Goal: Transaction & Acquisition: Purchase product/service

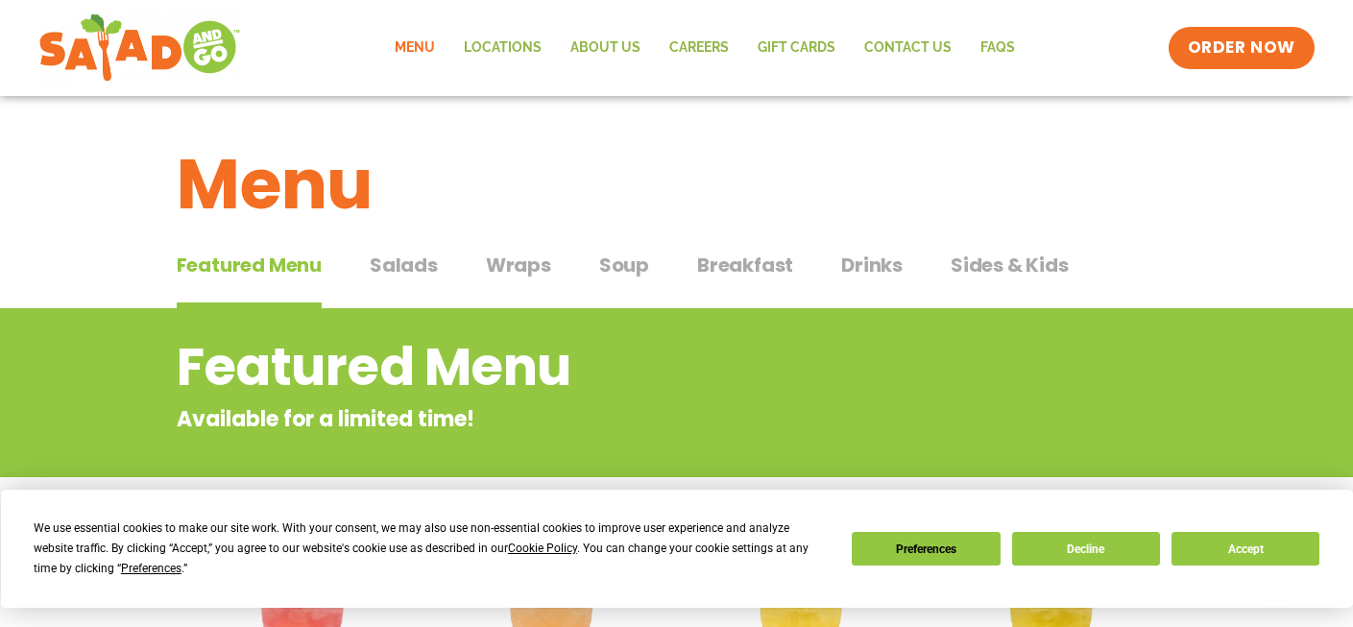
click at [424, 47] on link "Menu" at bounding box center [414, 48] width 69 height 44
click at [406, 268] on span "Salads" at bounding box center [404, 265] width 68 height 29
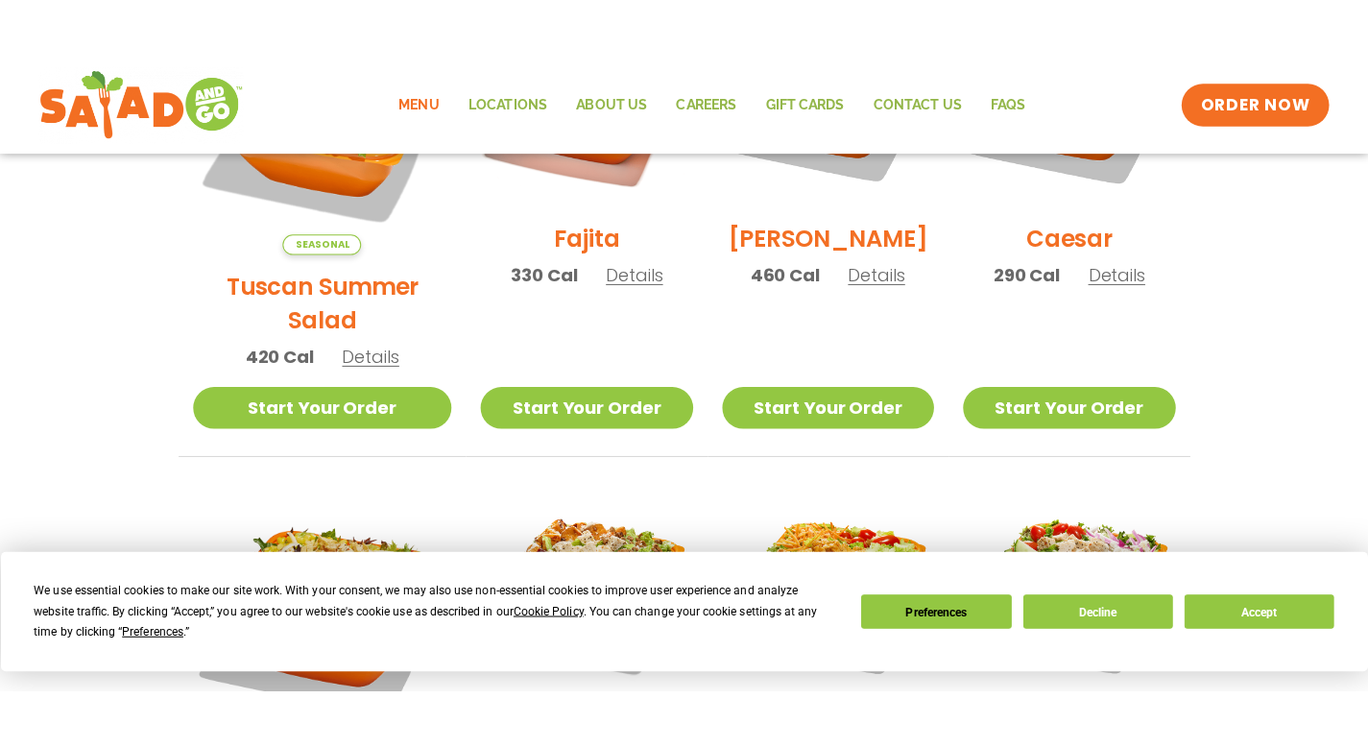
scroll to position [551, 0]
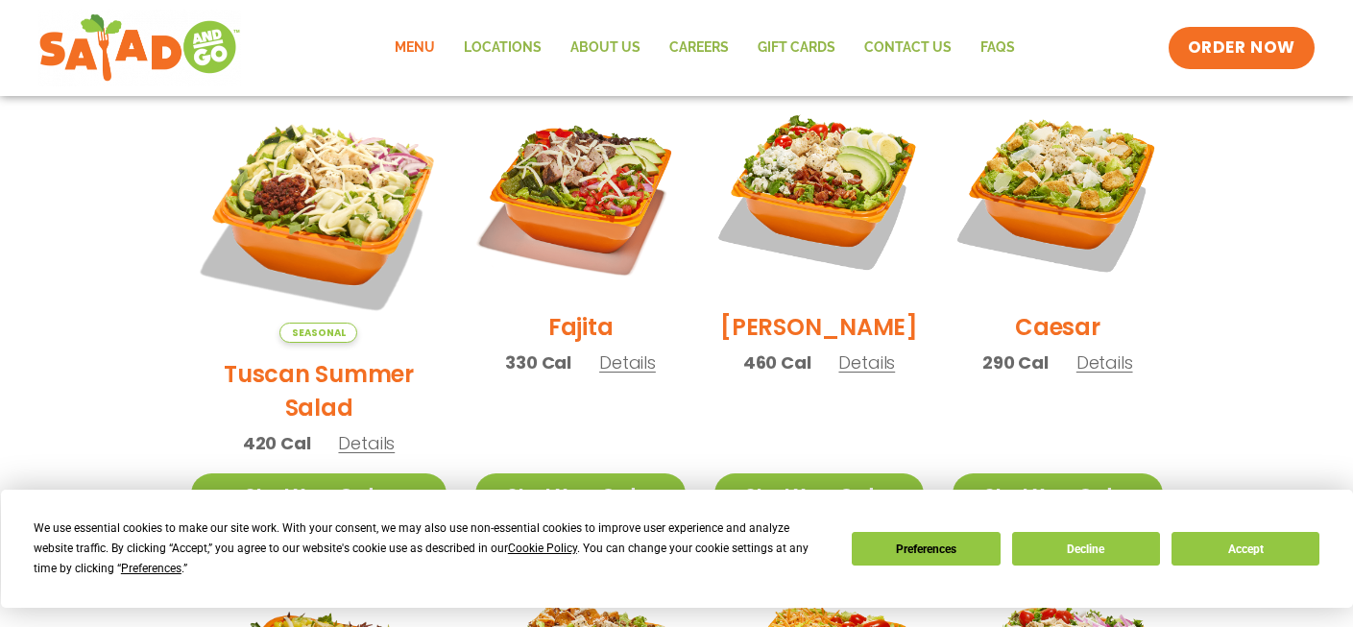
click at [306, 357] on h2 "Tuscan Summer Salad" at bounding box center [319, 390] width 256 height 67
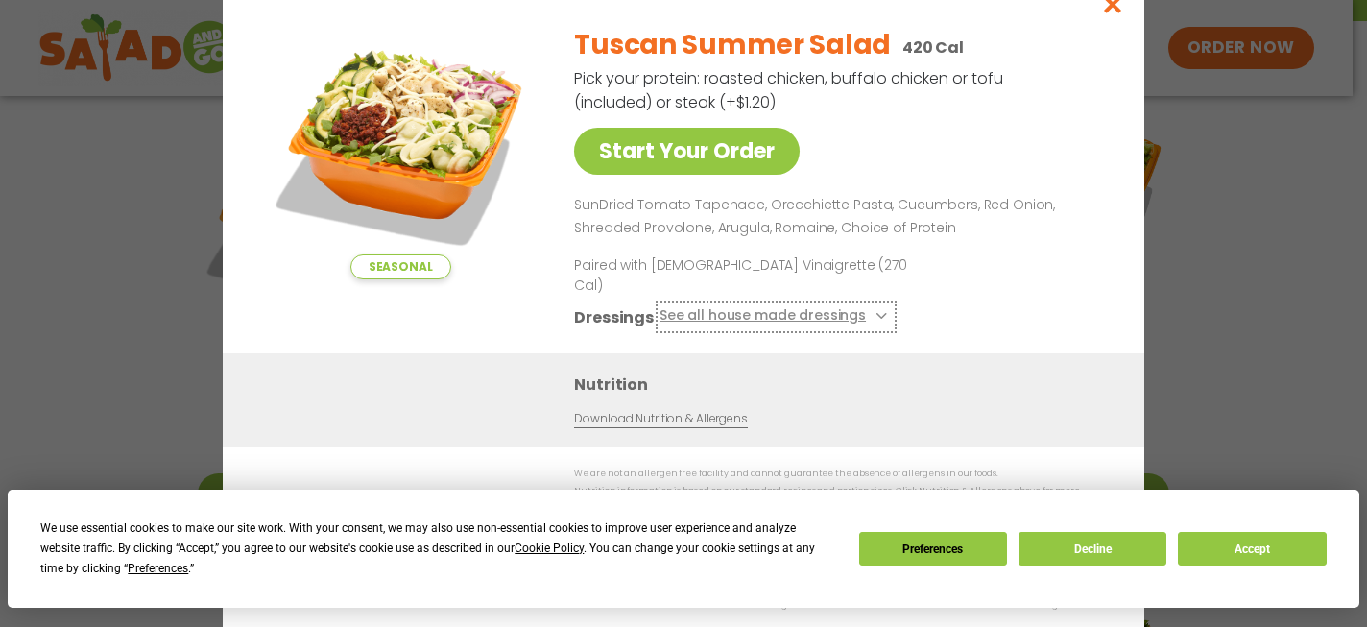
click at [881, 312] on button "See all house made dressings" at bounding box center [776, 317] width 233 height 24
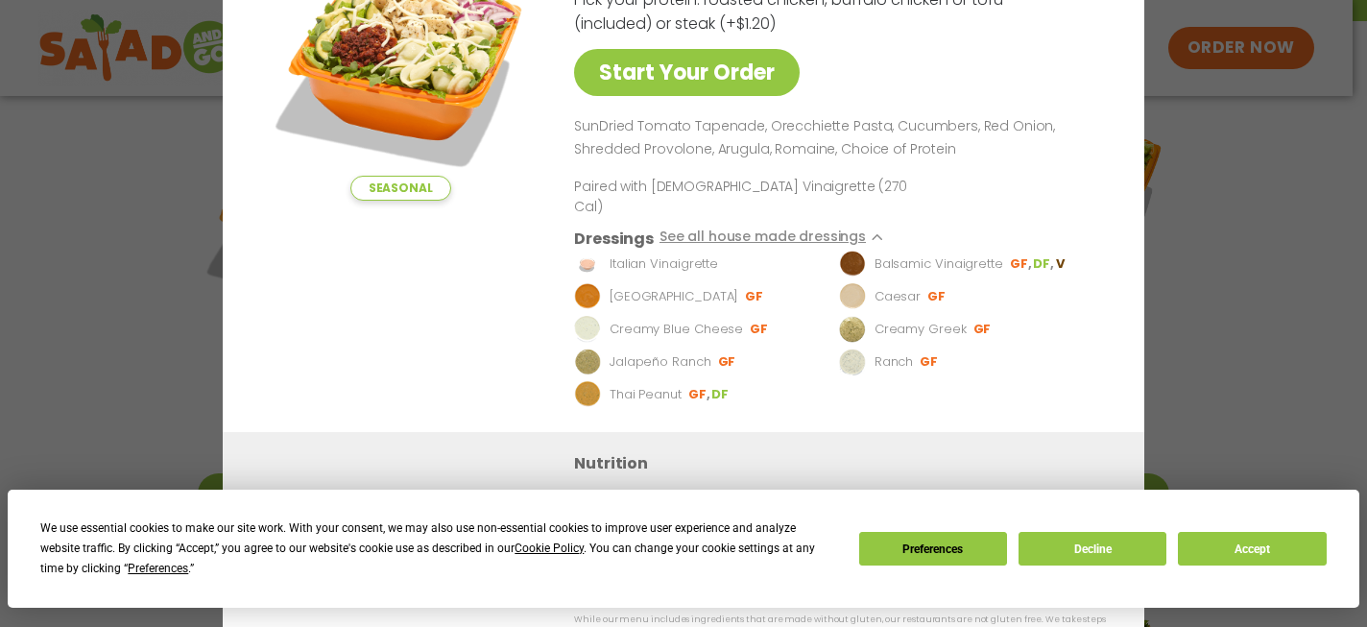
click at [396, 343] on div "Seasonal Start Your Order" at bounding box center [400, 182] width 278 height 500
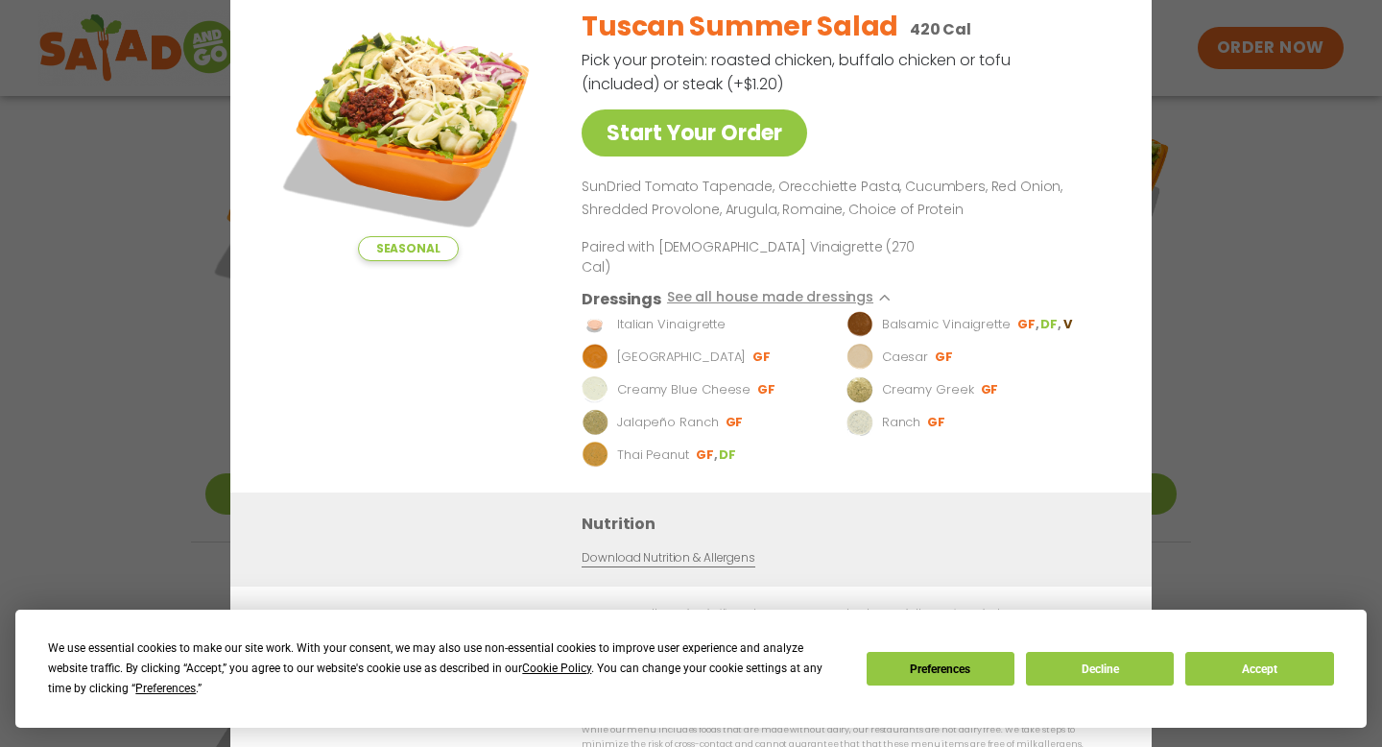
click at [284, 314] on div "Seasonal Start Your Order" at bounding box center [408, 242] width 278 height 500
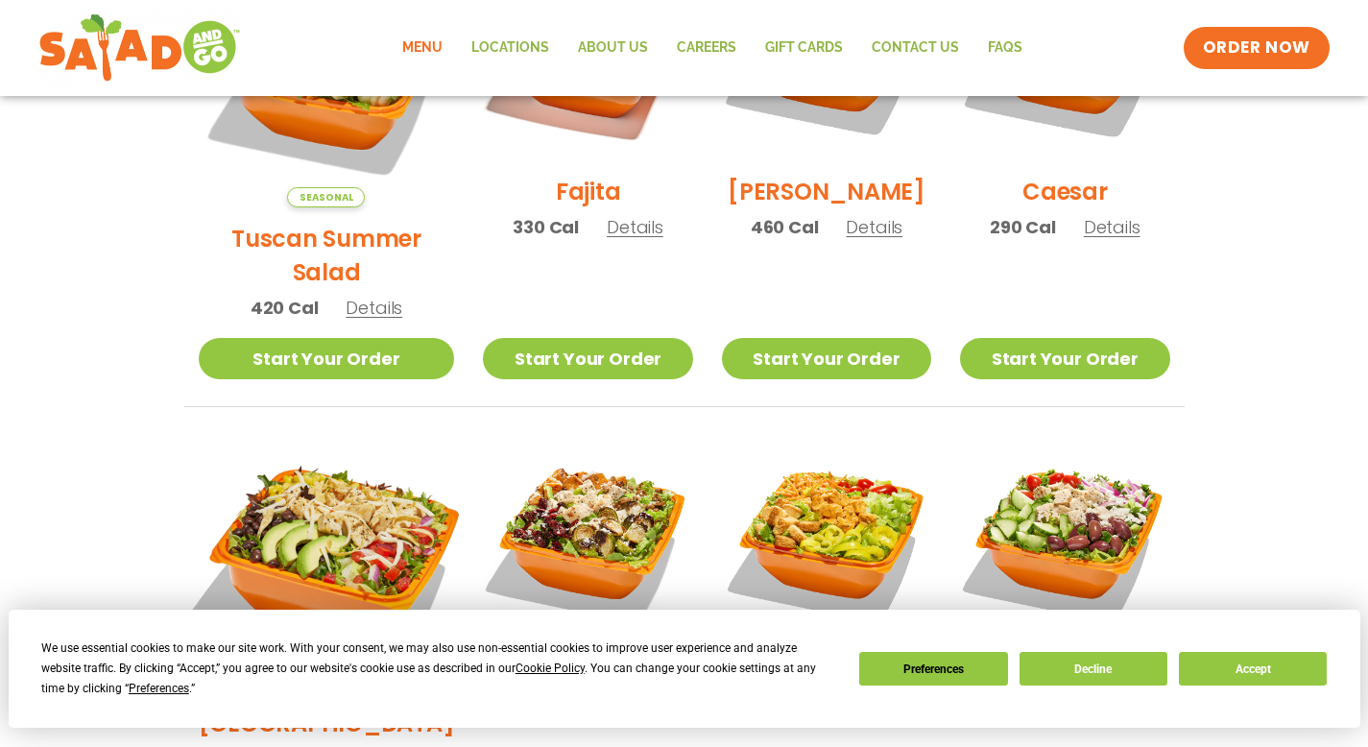
scroll to position [449, 0]
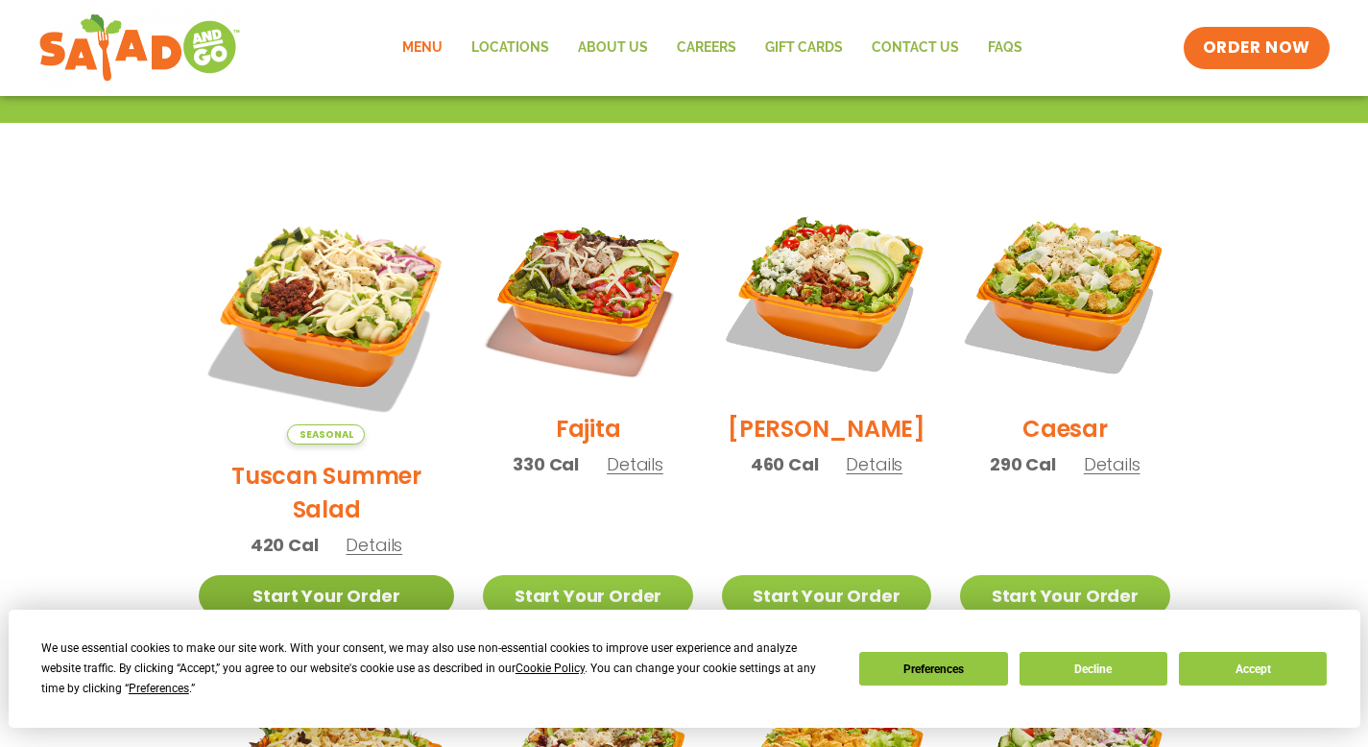
click at [328, 575] on link "Start Your Order" at bounding box center [327, 595] width 256 height 41
